Goal: Task Accomplishment & Management: Manage account settings

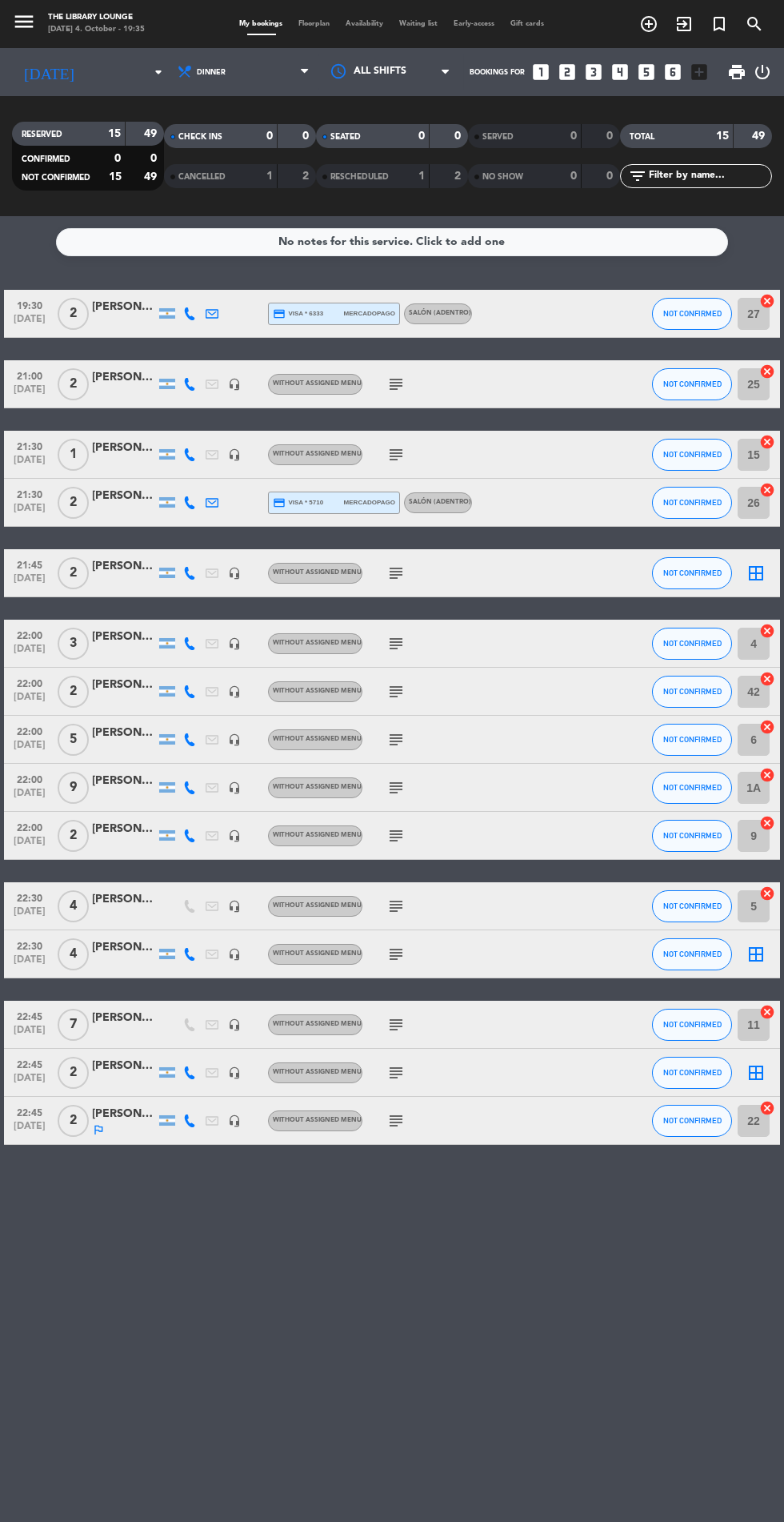
click at [394, 1125] on icon "subject" at bounding box center [395, 1120] width 19 height 19
click at [395, 1068] on icon "subject" at bounding box center [395, 1073] width 19 height 19
click at [564, 1085] on div "22:45 [DATE] 2 [PERSON_NAME] headset_mic Without assigned menu subject 041025 -…" at bounding box center [392, 1073] width 776 height 48
click at [400, 1029] on icon "subject" at bounding box center [395, 1024] width 19 height 19
click at [523, 949] on div at bounding box center [518, 954] width 43 height 48
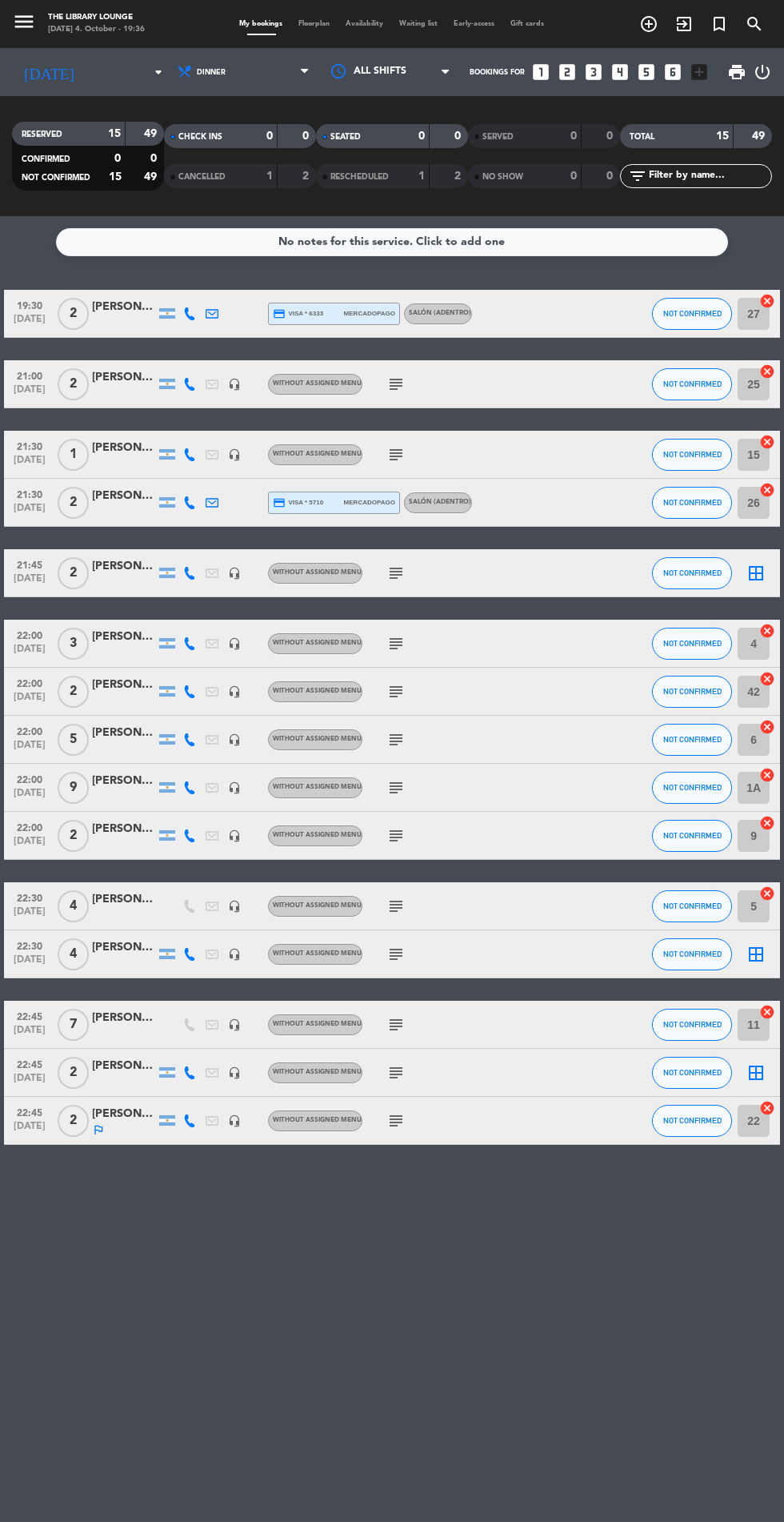
click at [392, 961] on icon "subject" at bounding box center [395, 954] width 19 height 19
click at [529, 1008] on div at bounding box center [518, 1025] width 43 height 48
click at [389, 915] on icon "subject" at bounding box center [395, 906] width 19 height 19
click at [544, 1020] on div "22:45 [DATE] 7 [PERSON_NAME] headset_mic Without assigned menu subject NOT CONF…" at bounding box center [392, 1025] width 776 height 48
click at [393, 831] on icon "subject" at bounding box center [395, 835] width 19 height 19
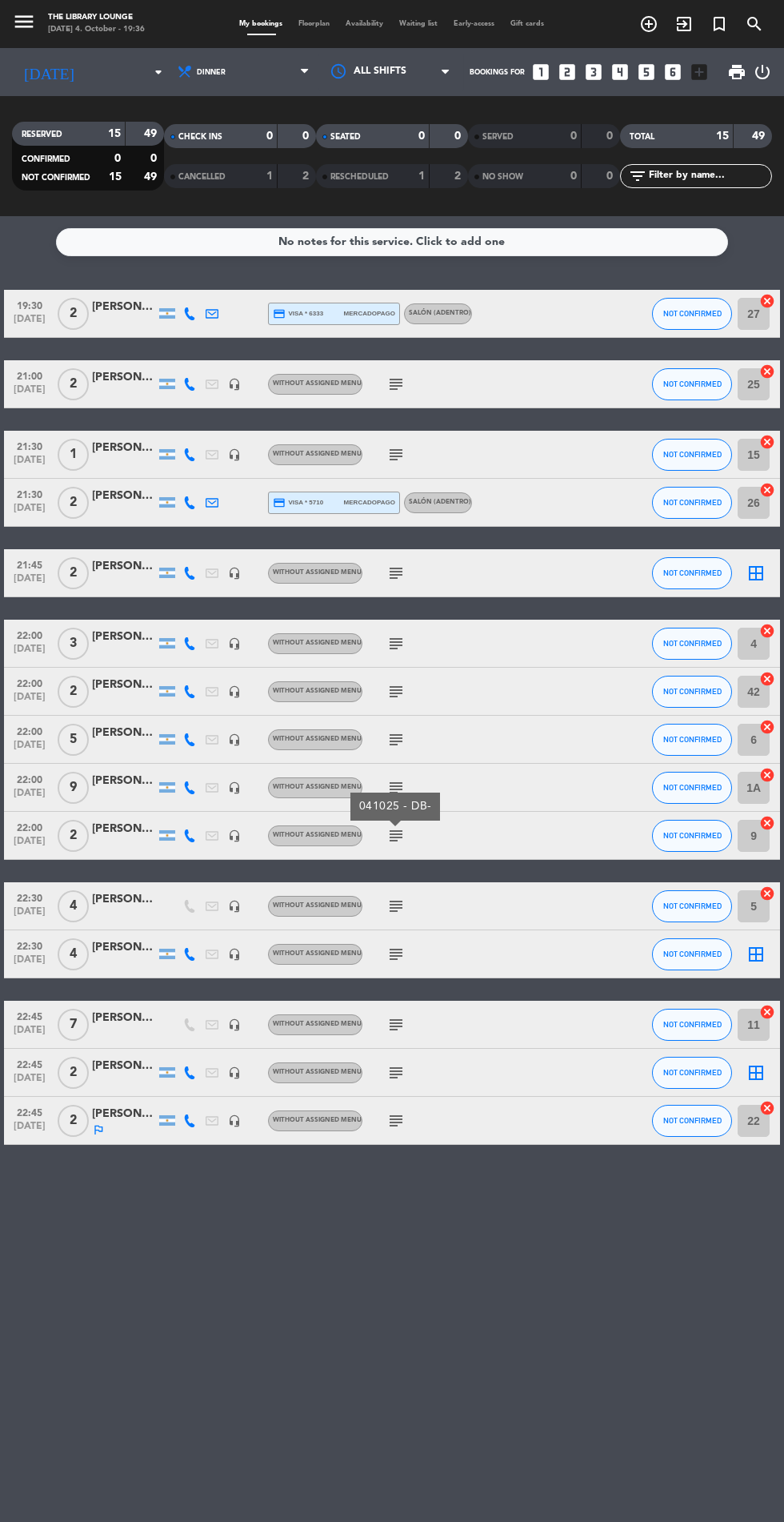
click at [393, 784] on icon "subject" at bounding box center [395, 787] width 19 height 19
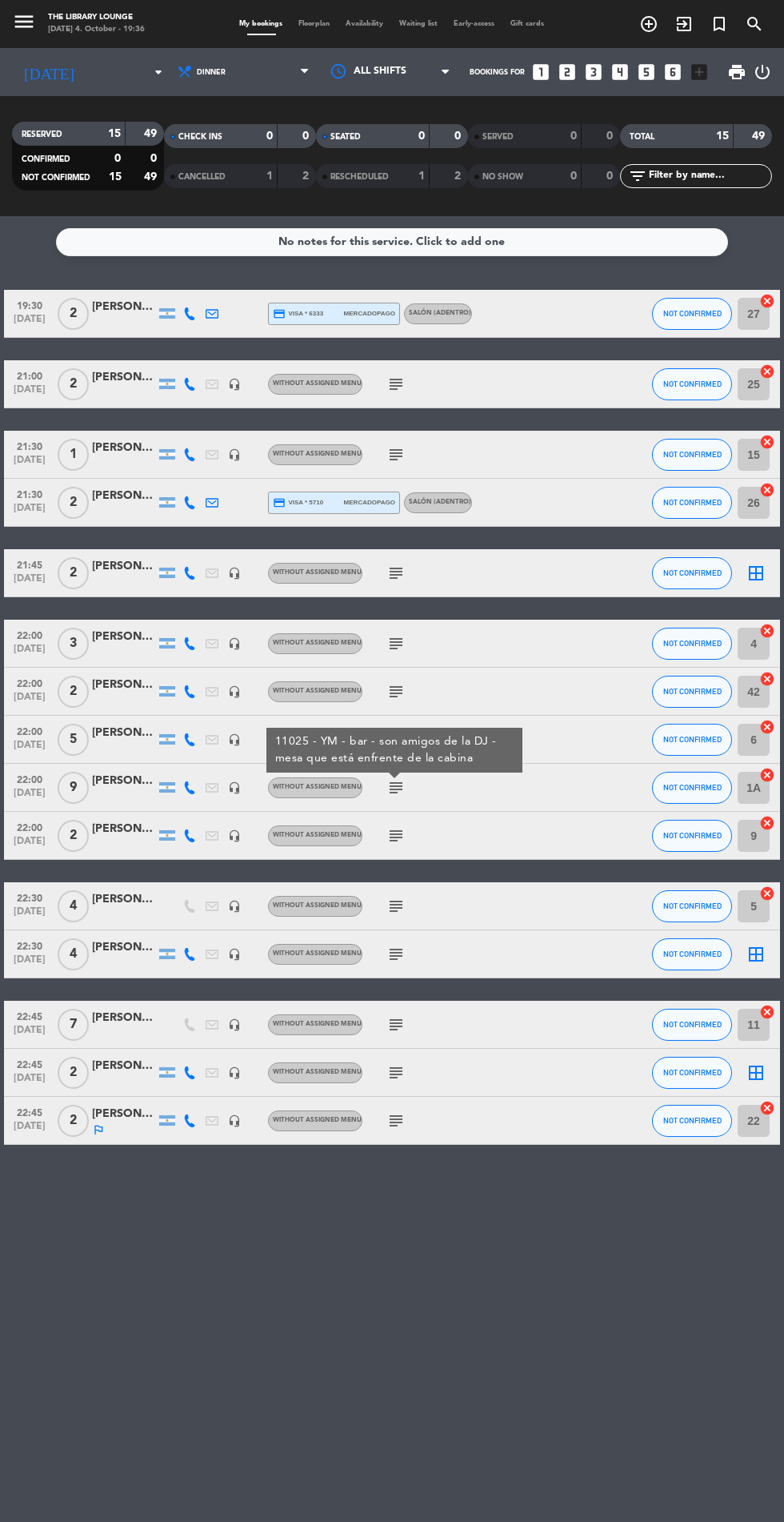
click at [484, 839] on div "subject" at bounding box center [429, 836] width 134 height 48
click at [393, 741] on icon "subject" at bounding box center [395, 740] width 19 height 19
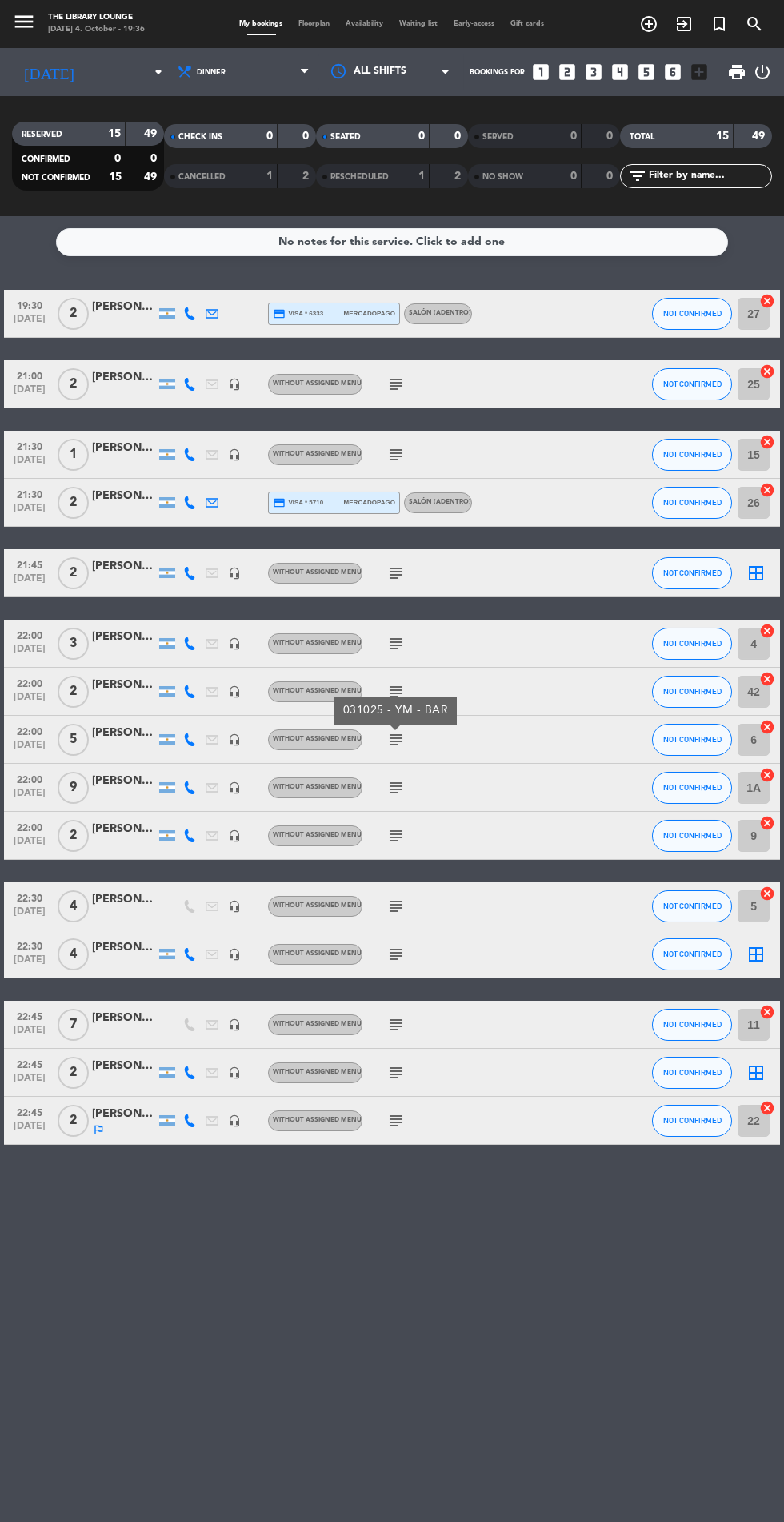
click at [534, 884] on div at bounding box center [518, 907] width 43 height 48
click at [388, 696] on icon "subject" at bounding box center [395, 691] width 19 height 19
click at [568, 899] on div "22:30 [DATE] 4 [PERSON_NAME] headset_mic Without assigned menu subject NOT CONF…" at bounding box center [392, 907] width 776 height 48
click at [389, 648] on icon "subject" at bounding box center [395, 643] width 19 height 19
click at [393, 568] on icon "subject" at bounding box center [395, 573] width 19 height 19
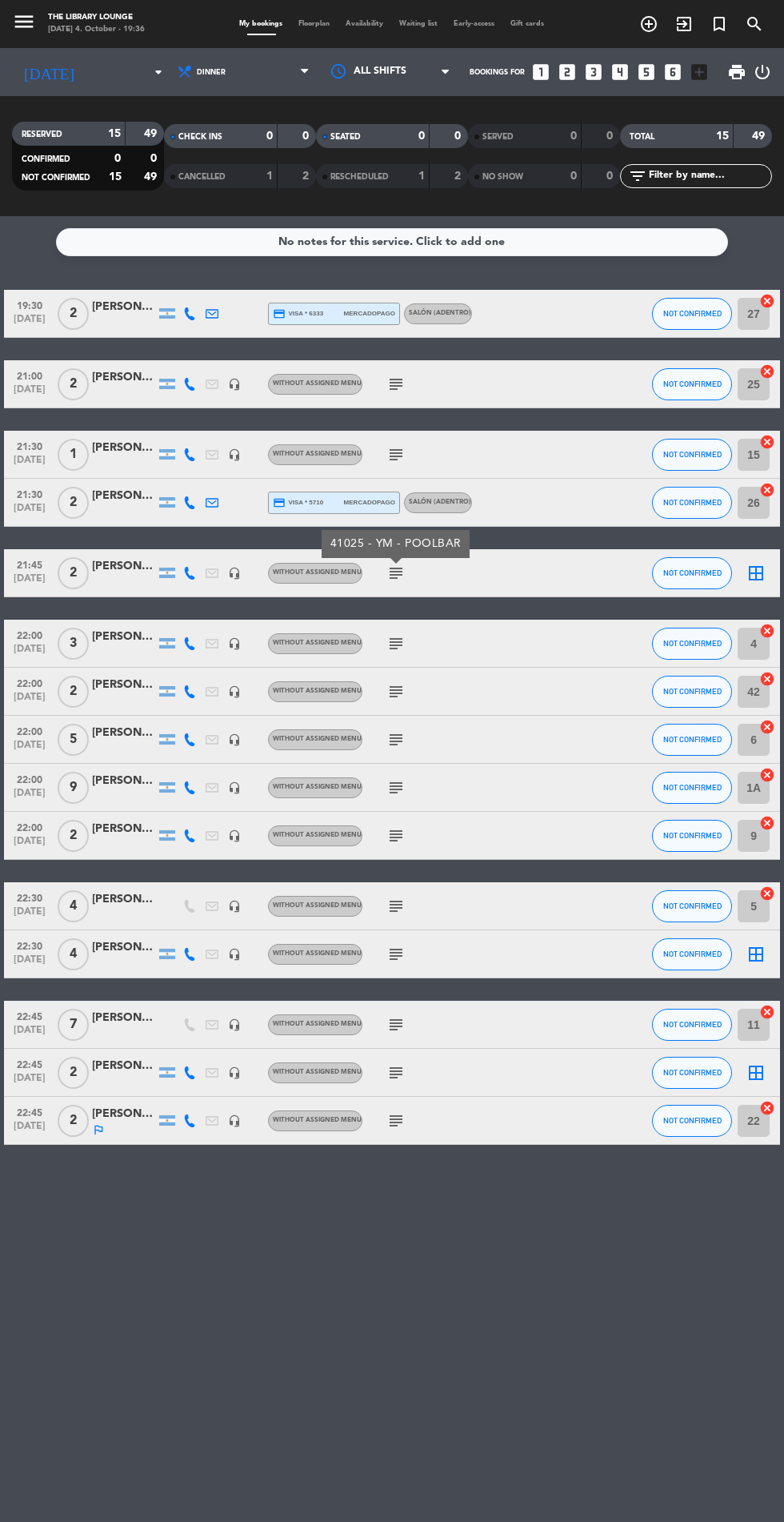
click at [395, 454] on icon "subject" at bounding box center [395, 454] width 19 height 19
click at [394, 576] on icon "subject" at bounding box center [395, 573] width 19 height 19
click at [393, 652] on icon "subject" at bounding box center [395, 643] width 19 height 19
click at [393, 575] on icon "subject" at bounding box center [395, 573] width 19 height 19
click at [393, 694] on icon "subject" at bounding box center [395, 691] width 19 height 19
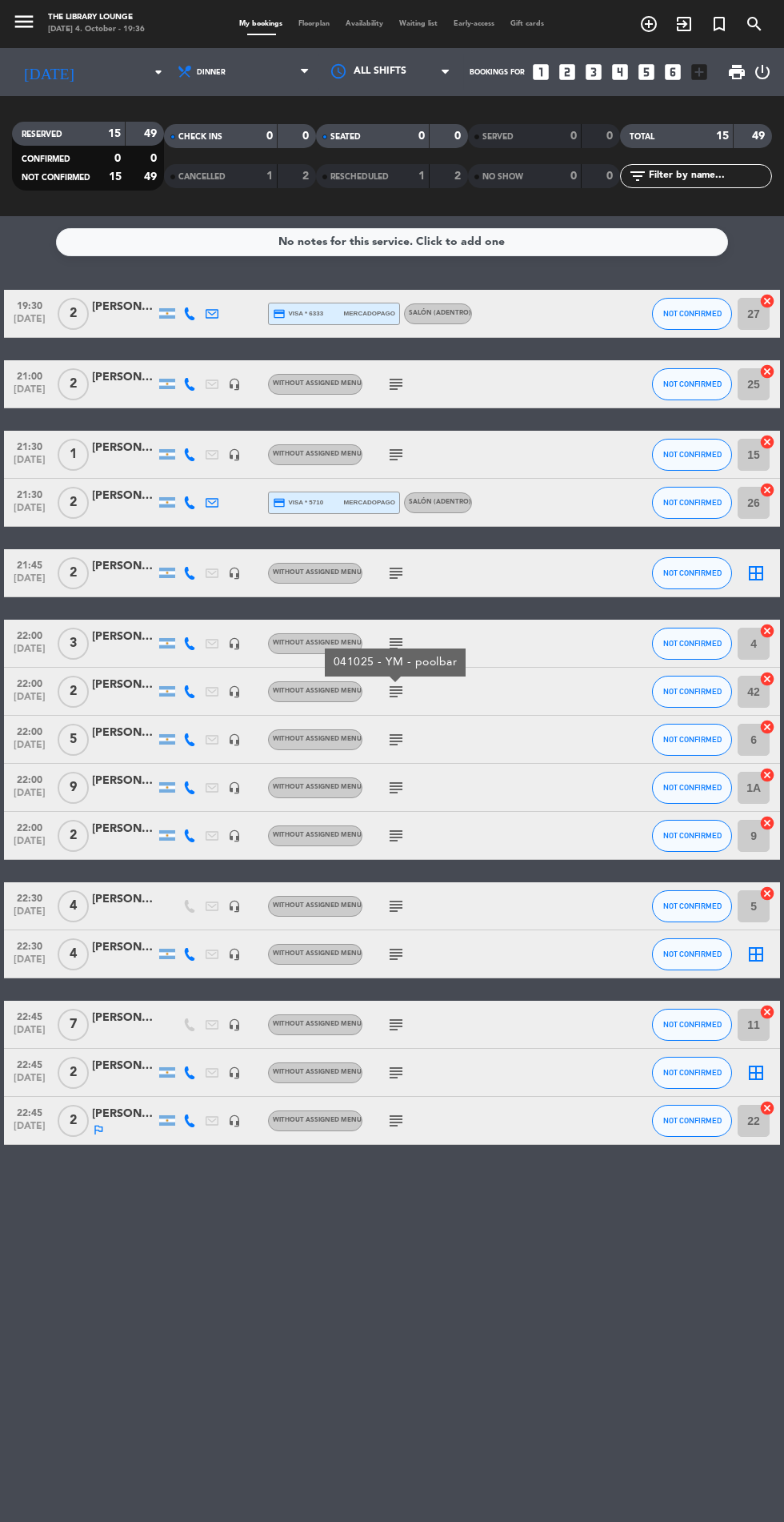
click at [393, 379] on icon "subject" at bounding box center [395, 384] width 19 height 19
click at [389, 459] on icon "subject" at bounding box center [395, 454] width 19 height 19
click at [480, 387] on div "subject" at bounding box center [429, 384] width 134 height 48
click at [537, 303] on div at bounding box center [539, 314] width 134 height 48
click at [418, 507] on div "SALÓN (ADENTRO)" at bounding box center [440, 502] width 63 height 10
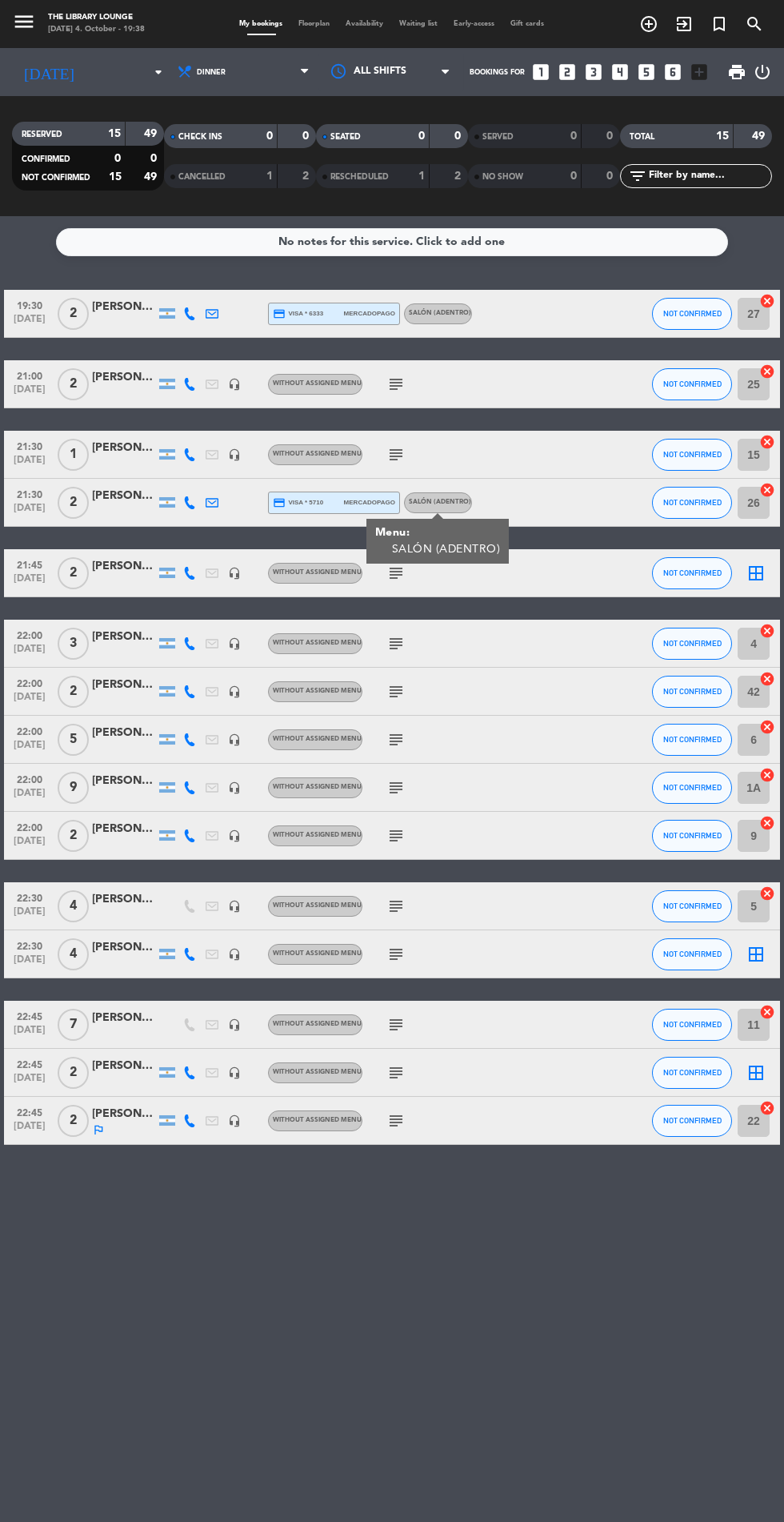
click at [402, 463] on icon "subject" at bounding box center [395, 454] width 19 height 19
click at [397, 574] on icon "subject" at bounding box center [395, 573] width 19 height 19
click at [400, 691] on icon "subject" at bounding box center [395, 691] width 19 height 19
